Goal: Task Accomplishment & Management: Manage account settings

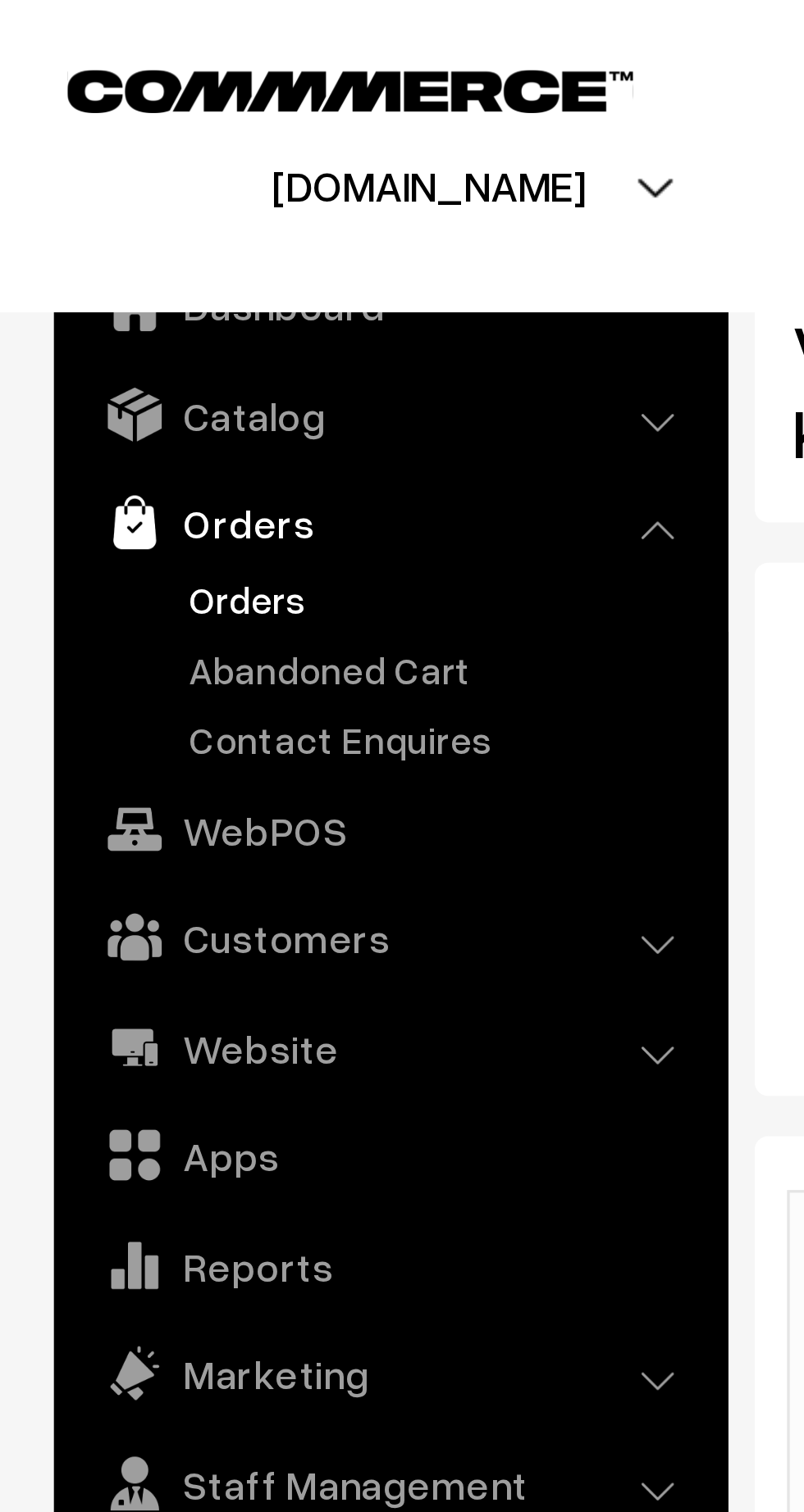
click at [75, 177] on link "Orders" at bounding box center [135, 182] width 163 height 17
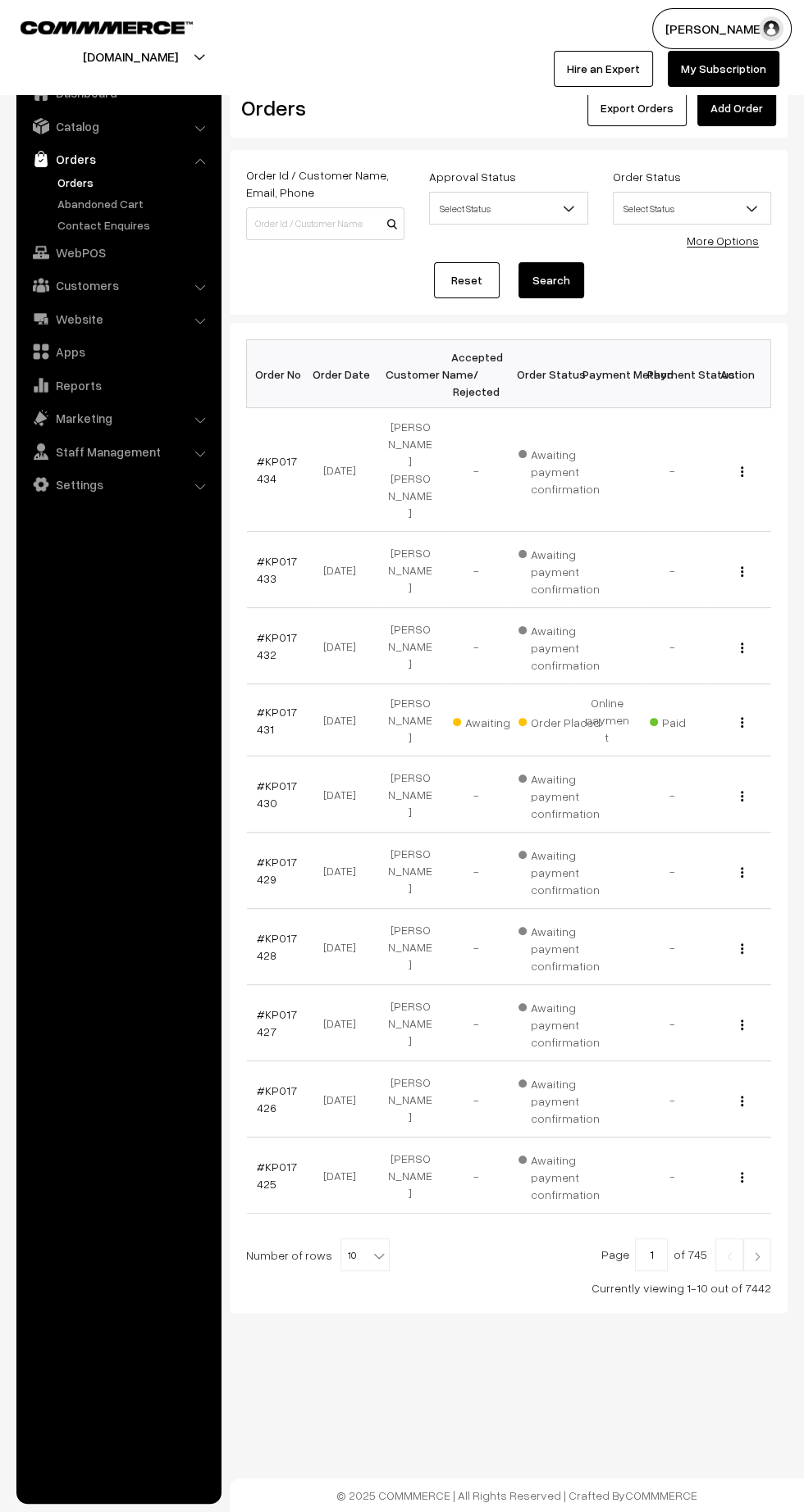
click at [75, 356] on link "Apps" at bounding box center [118, 352] width 196 height 30
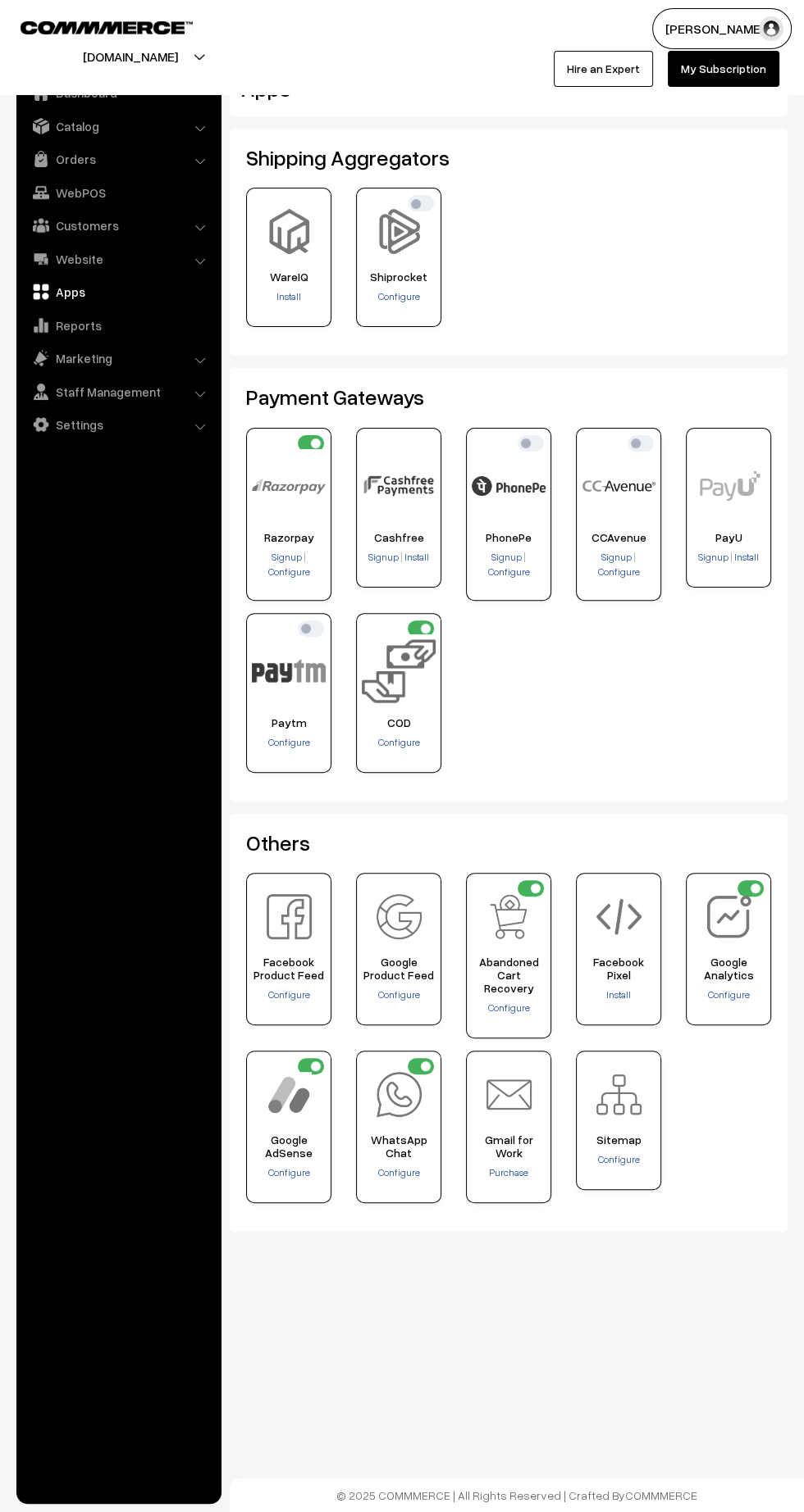
click at [543, 441] on input "checkbox" at bounding box center [530, 443] width 26 height 17
checkbox input "true"
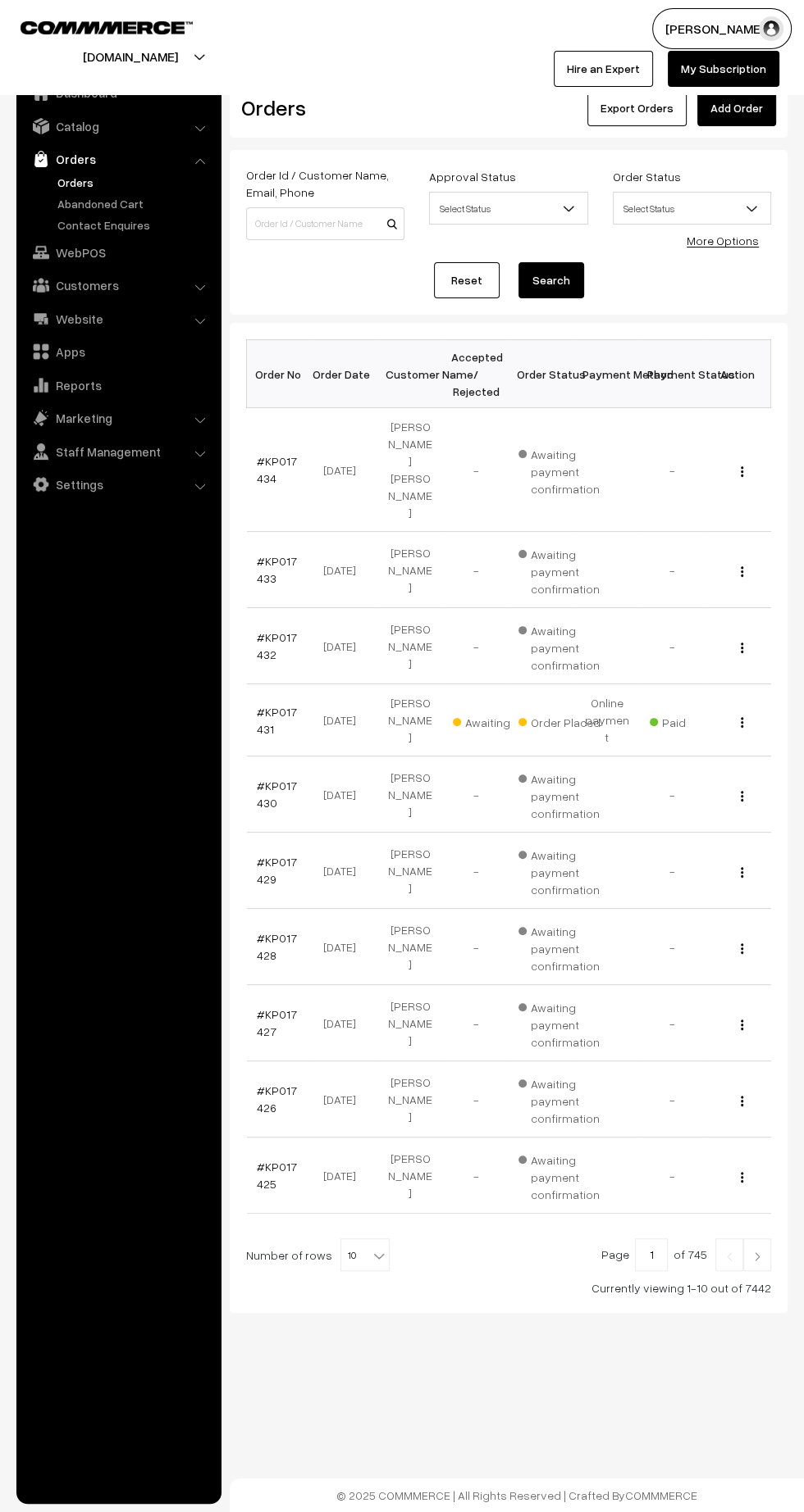
click at [289, 454] on link "#KP017434" at bounding box center [277, 469] width 40 height 31
click at [262, 555] on link "#KP017433" at bounding box center [277, 569] width 40 height 31
click at [282, 454] on link "#KP017434" at bounding box center [277, 469] width 40 height 31
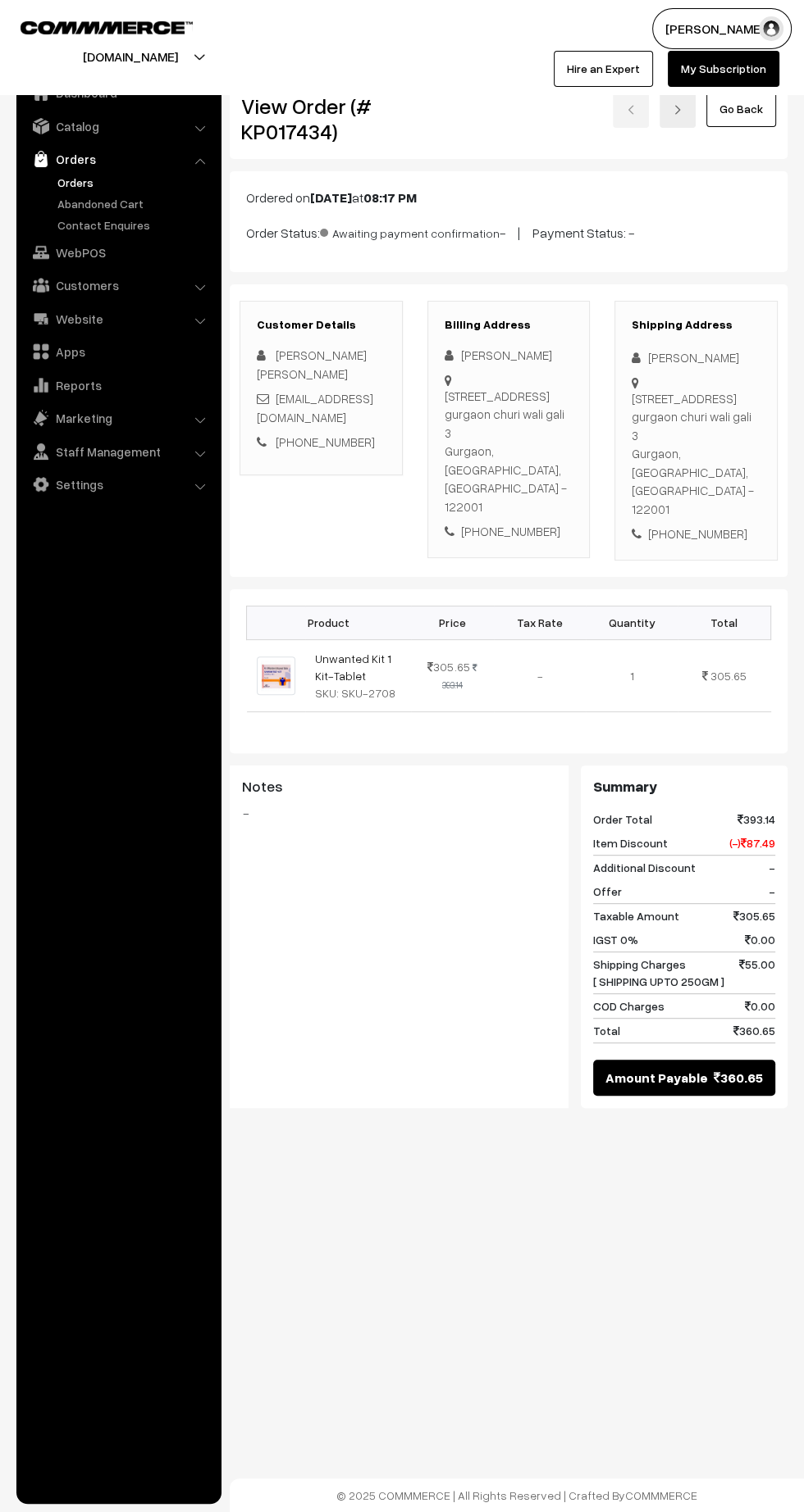
click at [337, 652] on link "Unwanted Kit 1 Kit-Tablet" at bounding box center [352, 667] width 76 height 31
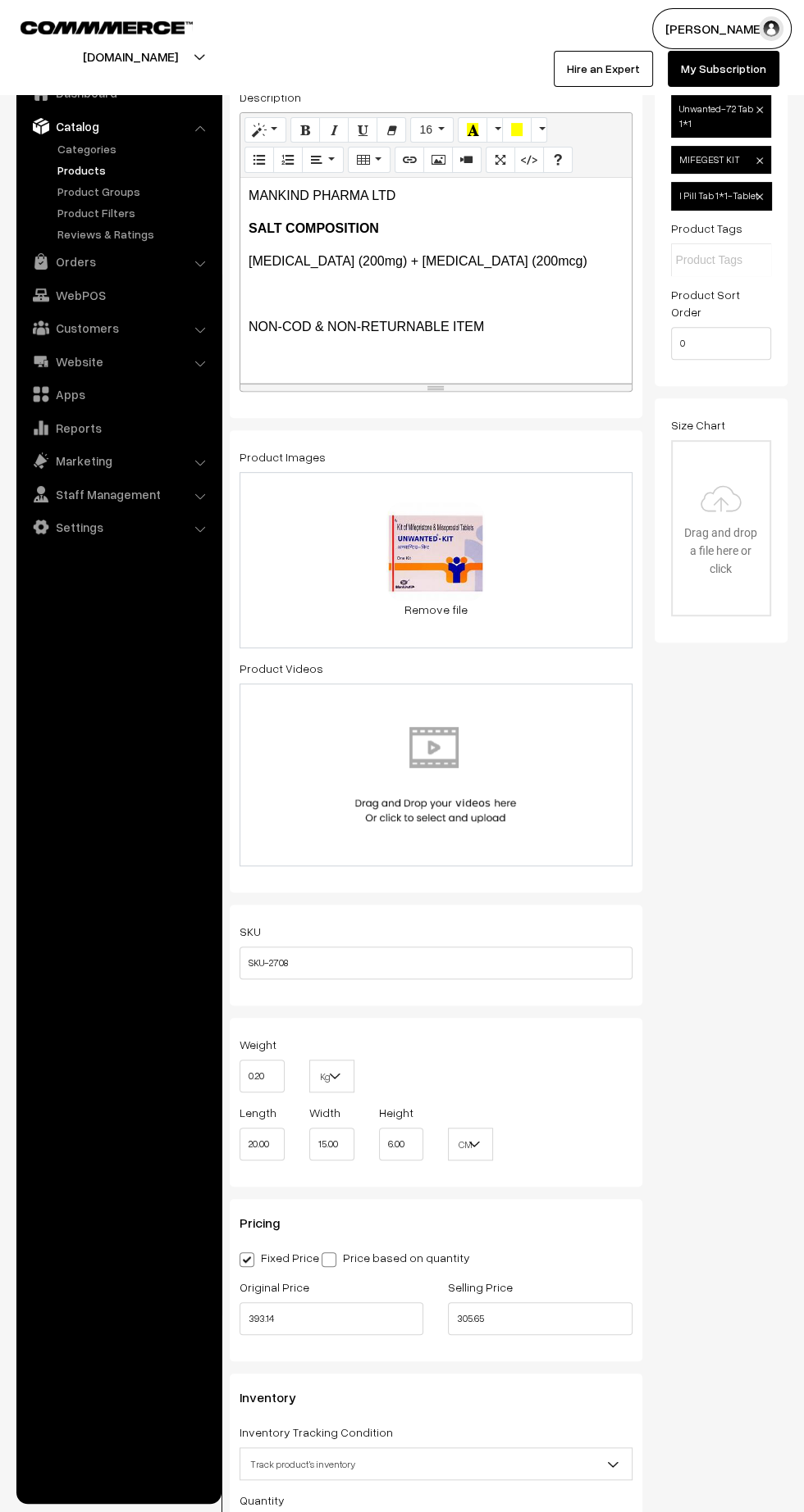
scroll to position [337, 0]
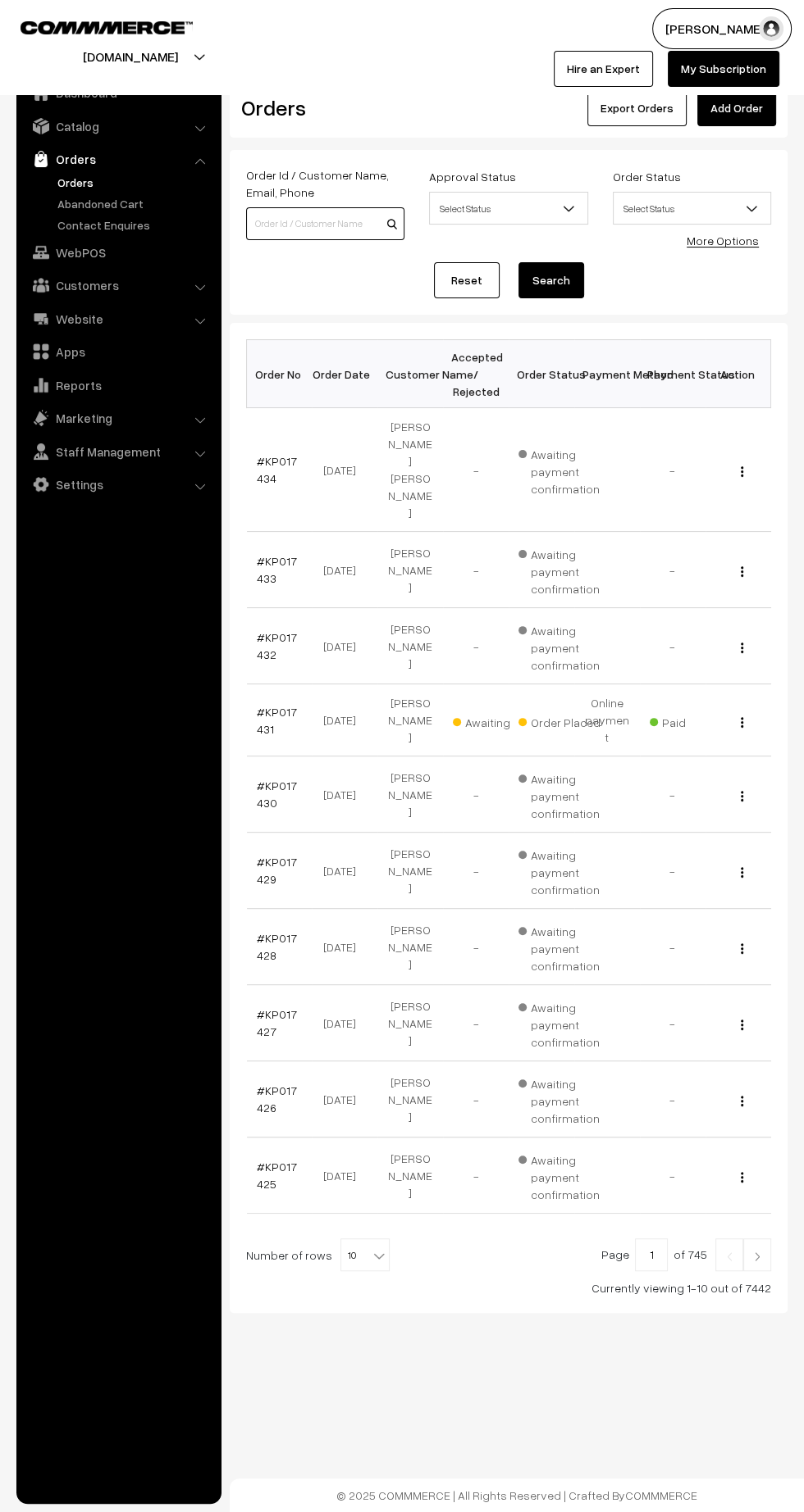
click at [298, 224] on input at bounding box center [325, 223] width 158 height 33
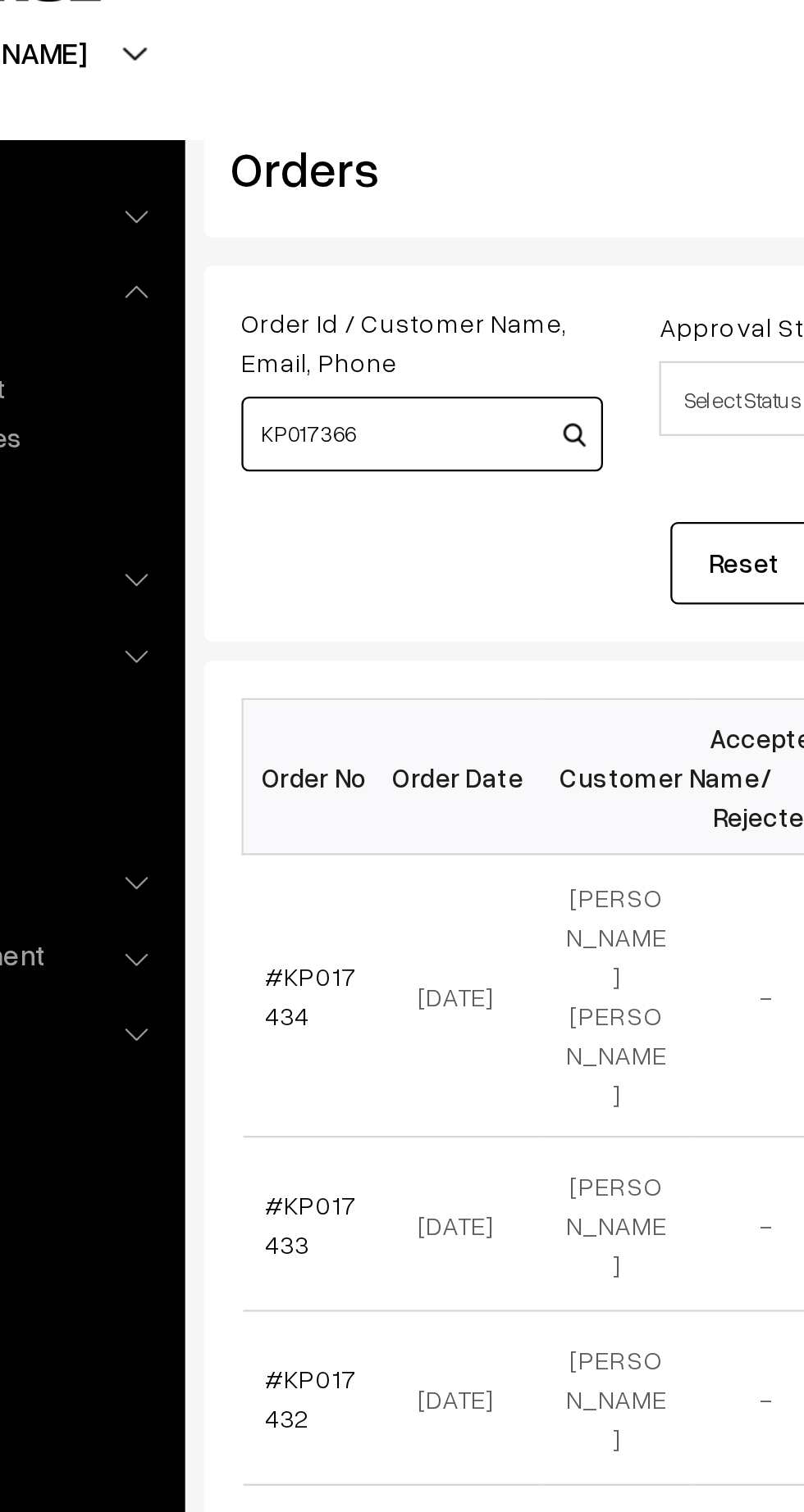
type input "KP017366"
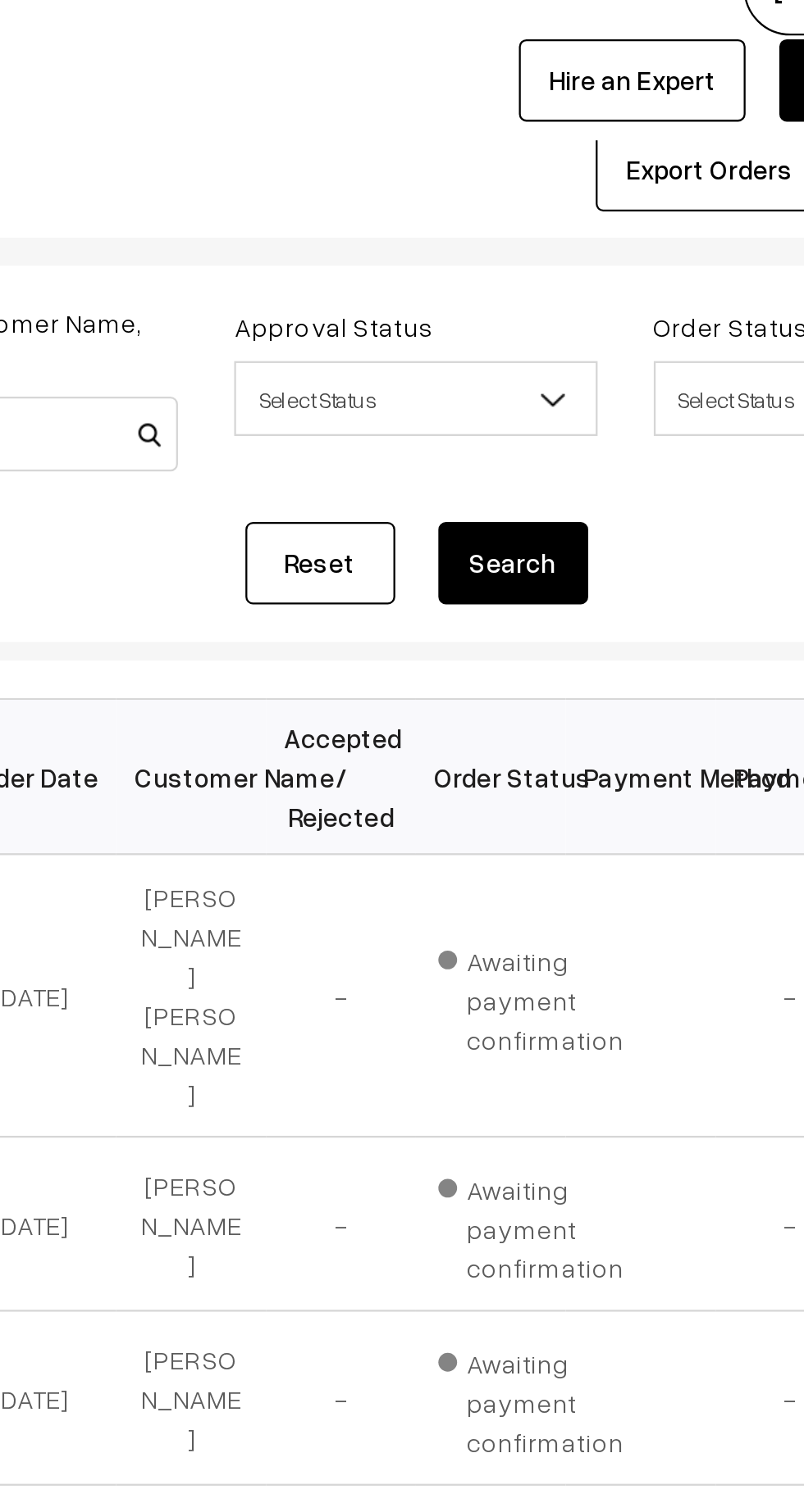
click at [563, 283] on button "Search" at bounding box center [551, 280] width 66 height 36
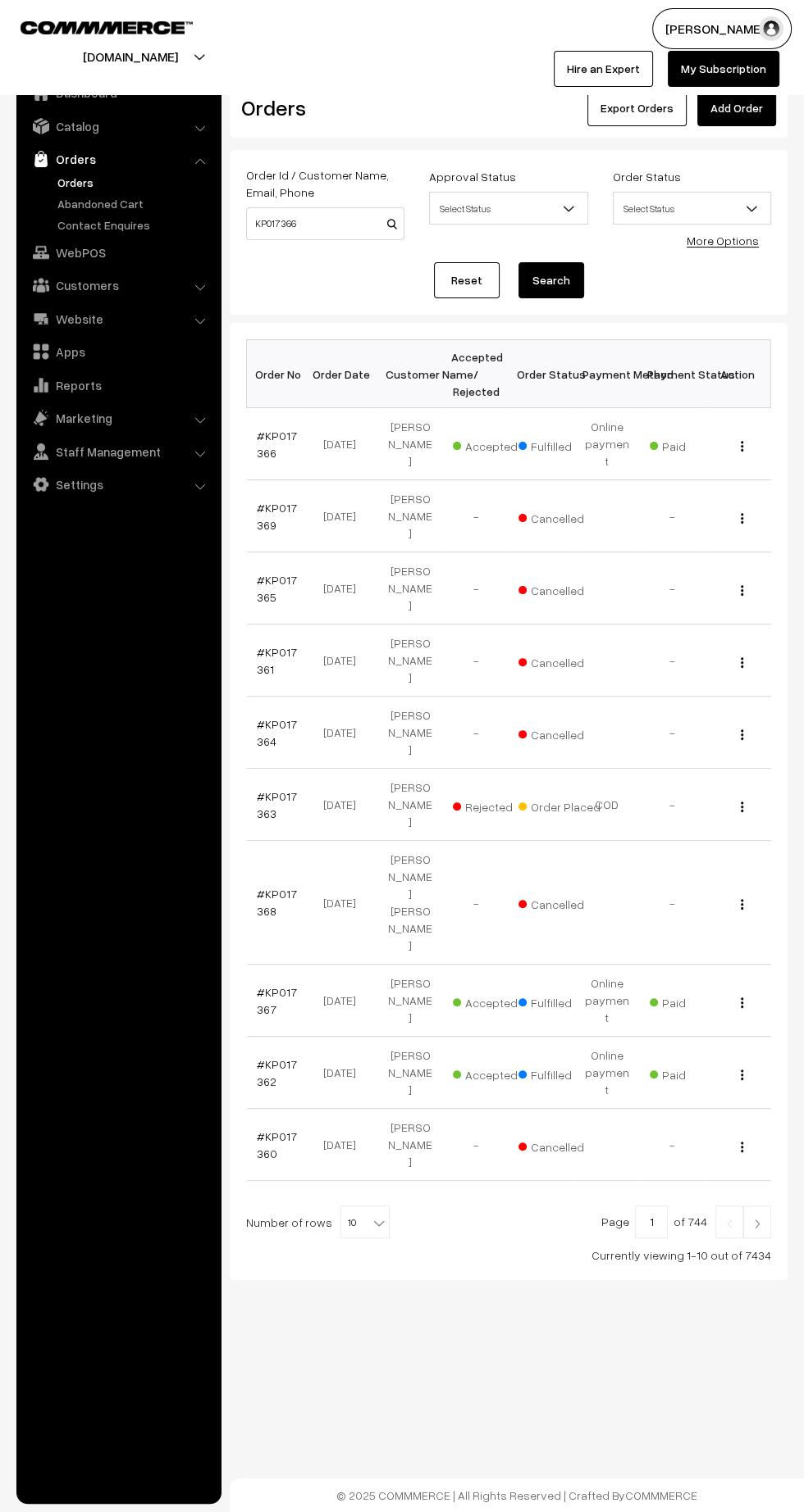
click at [276, 429] on link "#KP017366" at bounding box center [277, 443] width 40 height 31
